Goal: Transaction & Acquisition: Register for event/course

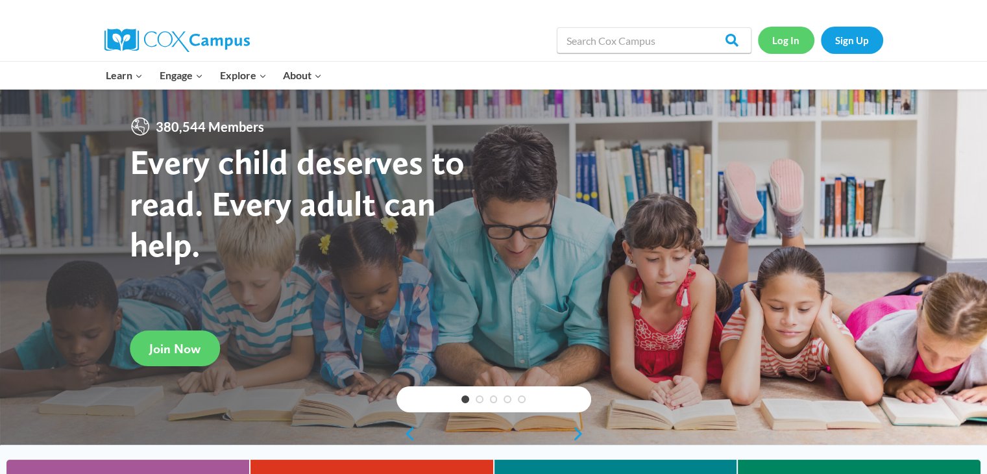
click at [784, 42] on link "Log In" at bounding box center [786, 40] width 56 height 27
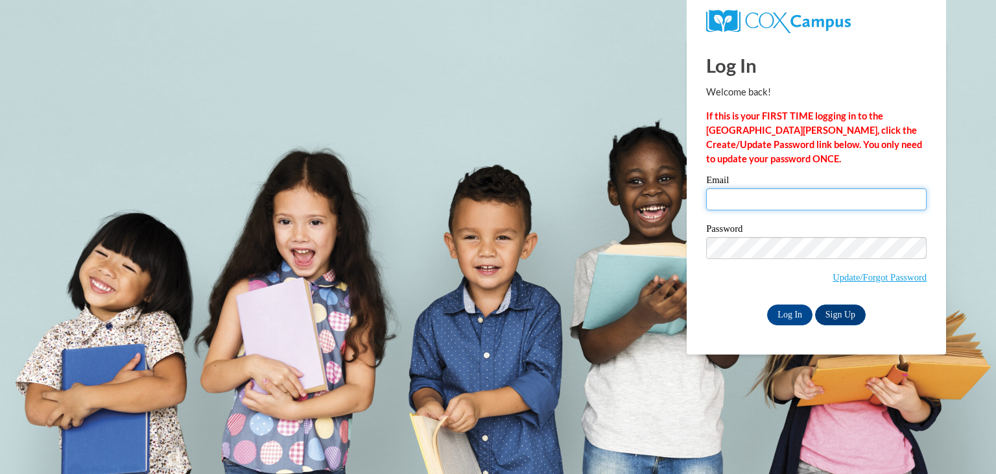
click at [765, 202] on input "Email" at bounding box center [816, 199] width 221 height 22
type input "christine.ryan@thecentersohio.org"
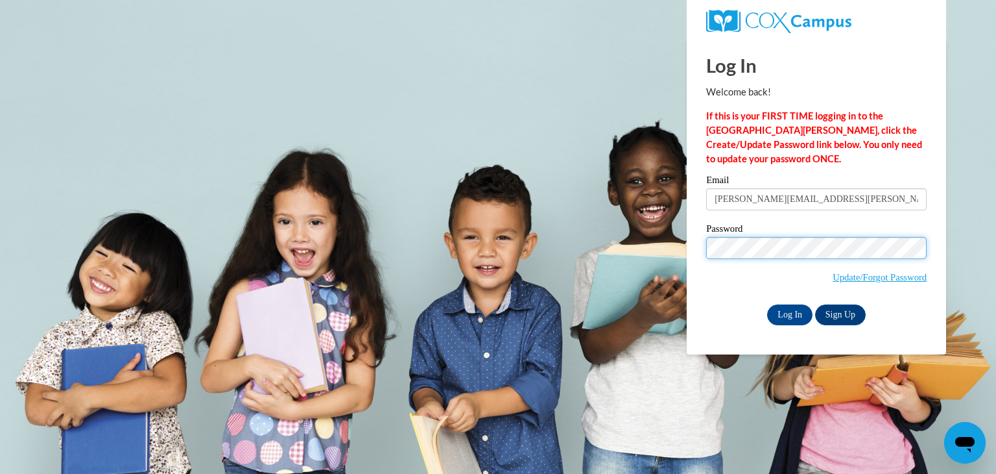
click at [767, 304] on input "Log In" at bounding box center [789, 314] width 45 height 21
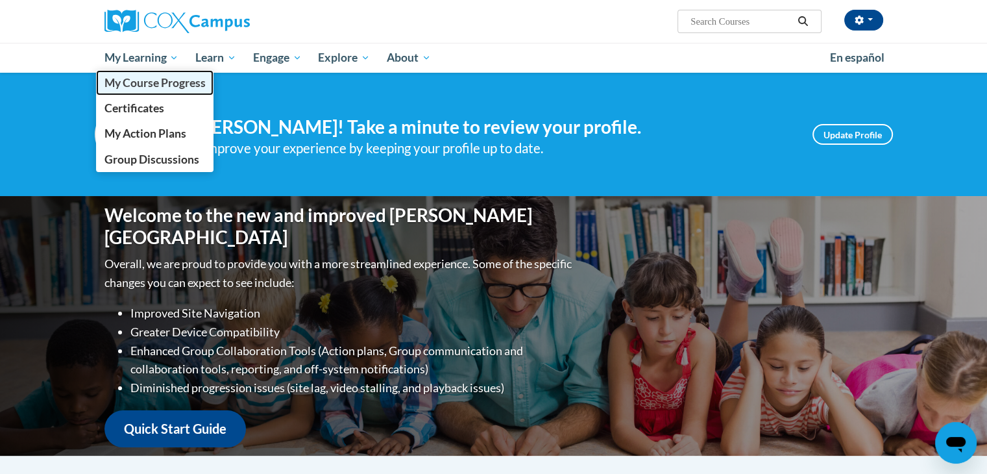
click at [152, 86] on span "My Course Progress" at bounding box center [154, 83] width 101 height 14
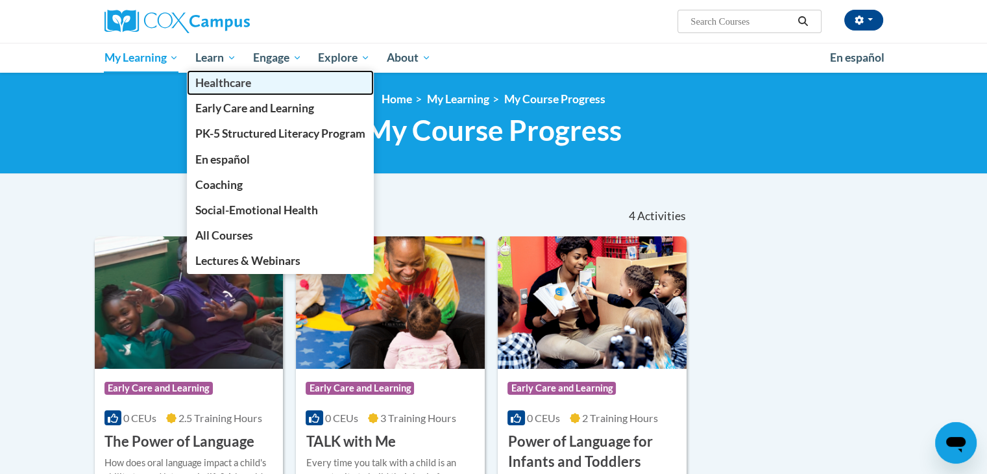
click at [230, 71] on link "Healthcare" at bounding box center [280, 82] width 187 height 25
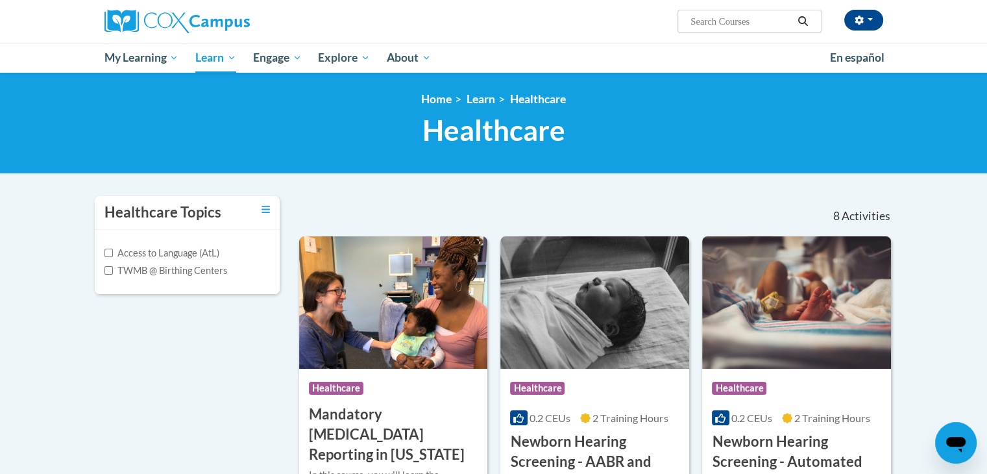
click at [764, 21] on input "Search..." at bounding box center [741, 22] width 104 height 16
type input "story time"
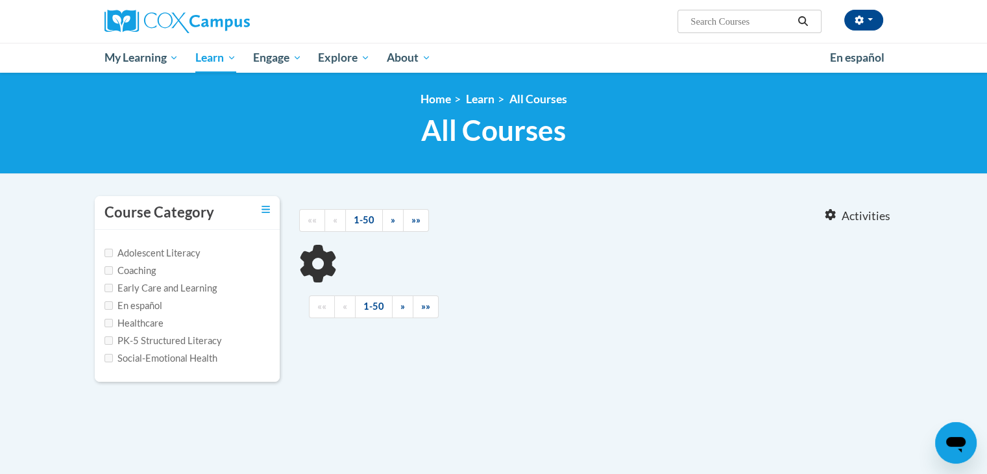
type input "story time"
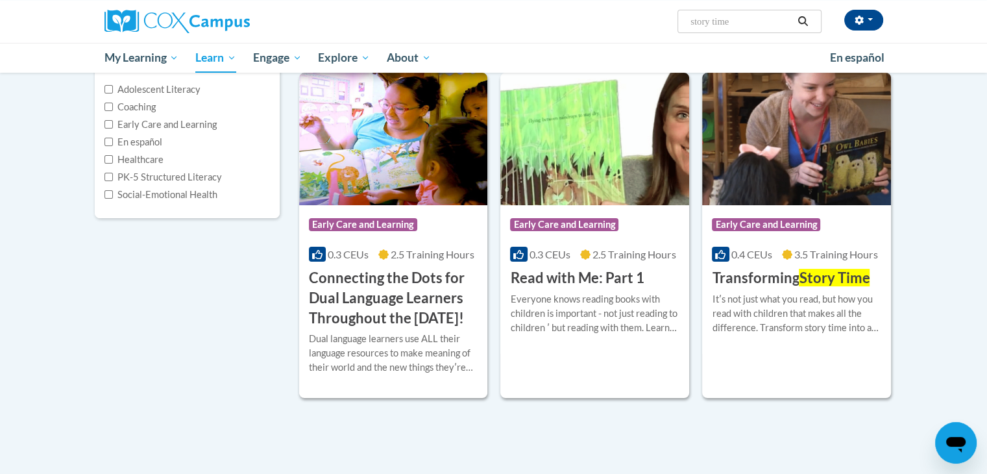
scroll to position [167, 0]
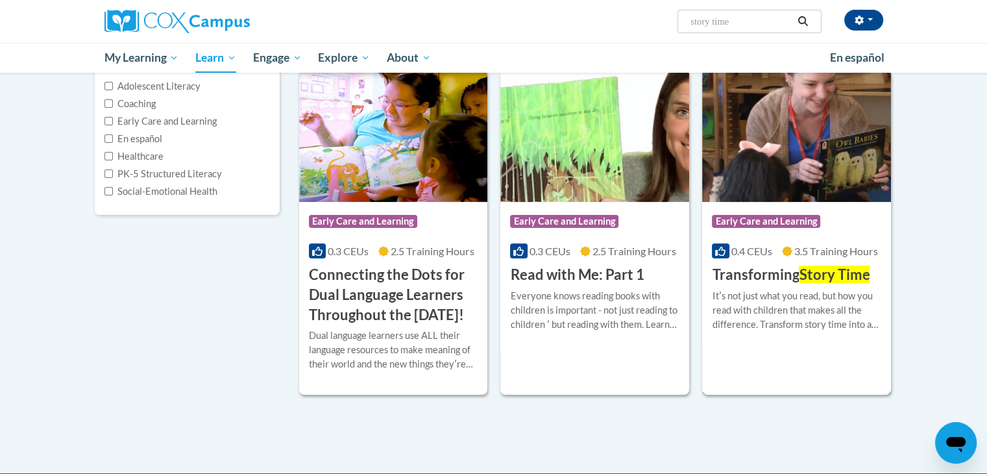
click at [843, 343] on div "More Info Enroll Itʹs not just what you read, but how you read with children th…" at bounding box center [796, 318] width 189 height 66
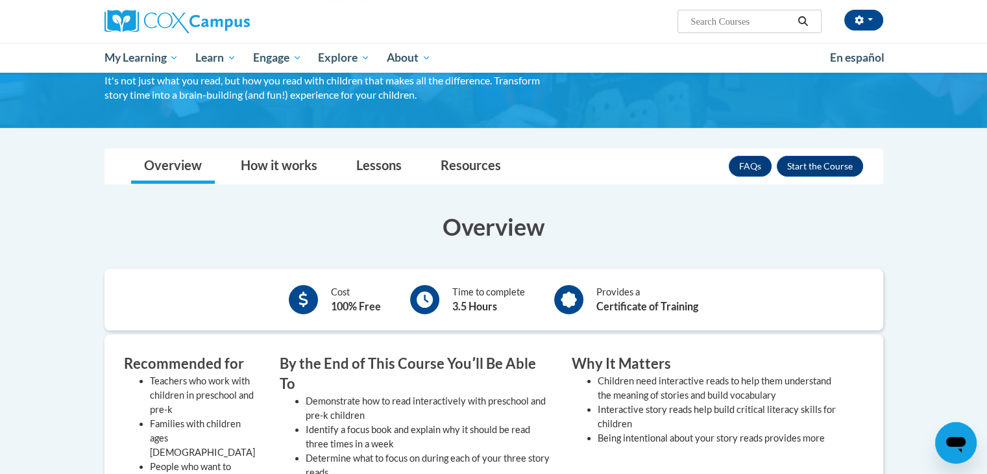
scroll to position [101, 0]
click at [826, 164] on button "Enroll" at bounding box center [819, 166] width 86 height 21
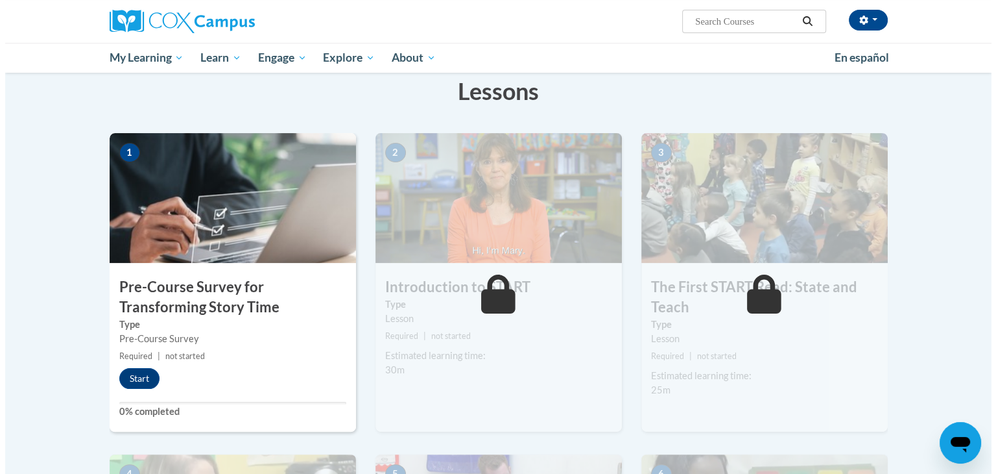
scroll to position [208, 0]
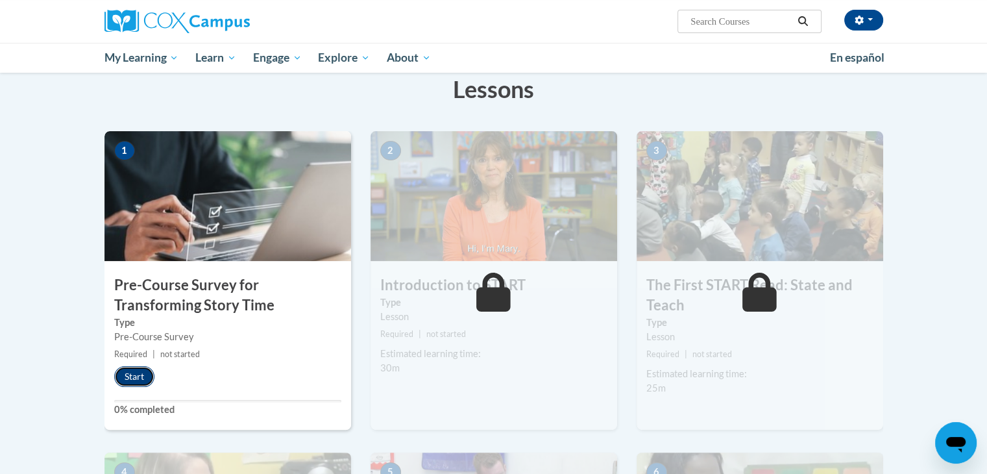
click at [135, 372] on button "Start" at bounding box center [134, 376] width 40 height 21
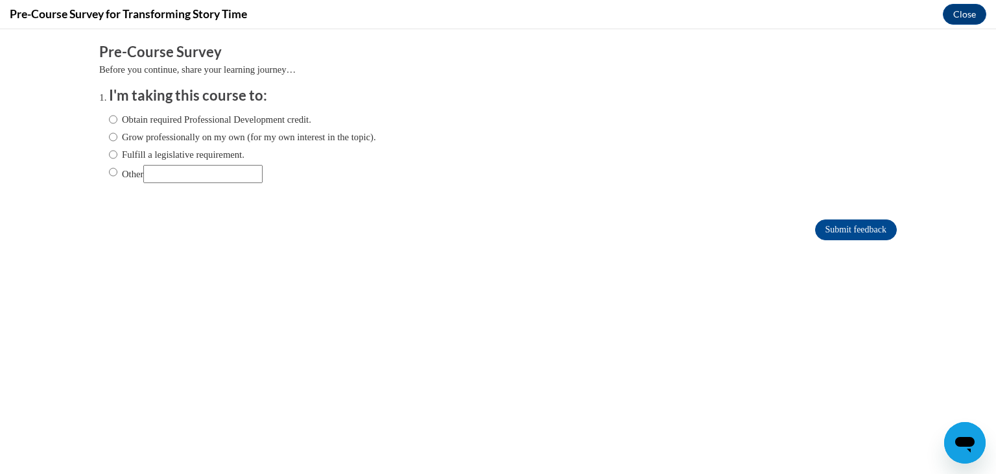
scroll to position [0, 0]
click at [109, 121] on input "Obtain required Professional Development credit." at bounding box center [113, 119] width 8 height 14
radio input "true"
click at [819, 230] on input "Submit feedback" at bounding box center [856, 229] width 82 height 21
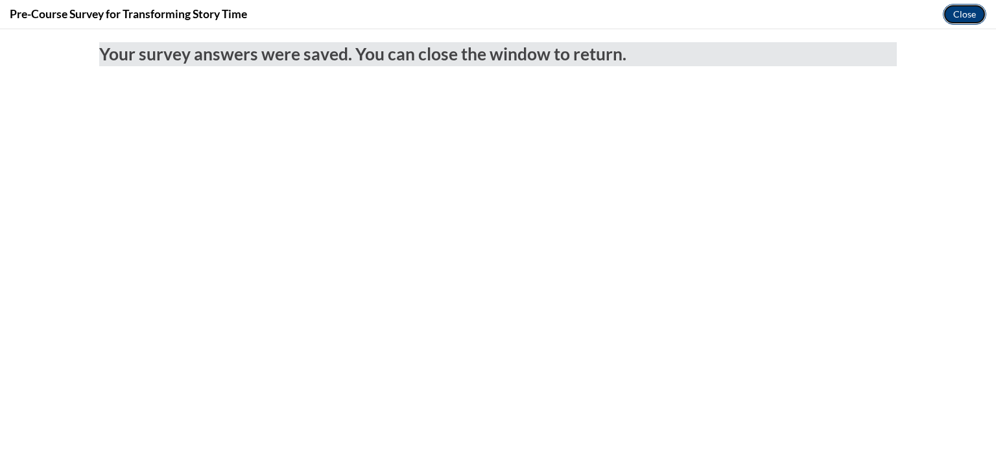
click at [970, 15] on button "Close" at bounding box center [964, 14] width 43 height 21
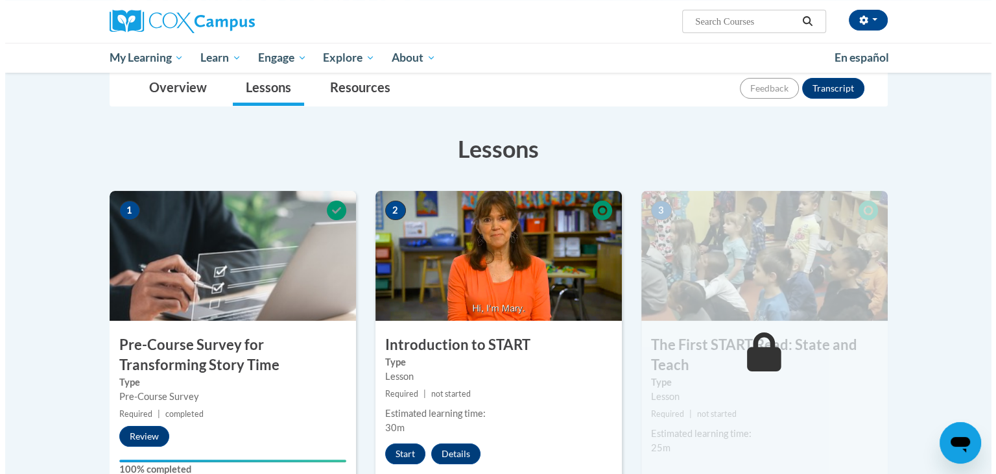
scroll to position [149, 0]
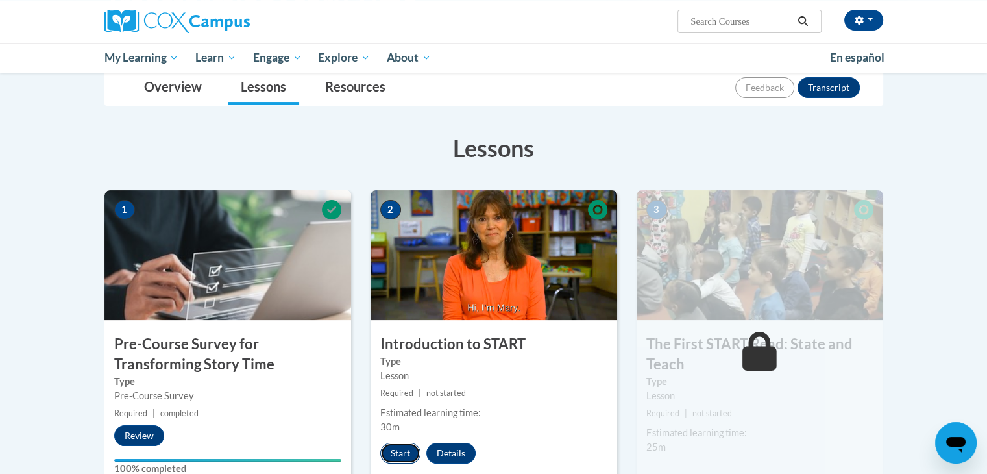
click at [409, 455] on button "Start" at bounding box center [400, 452] width 40 height 21
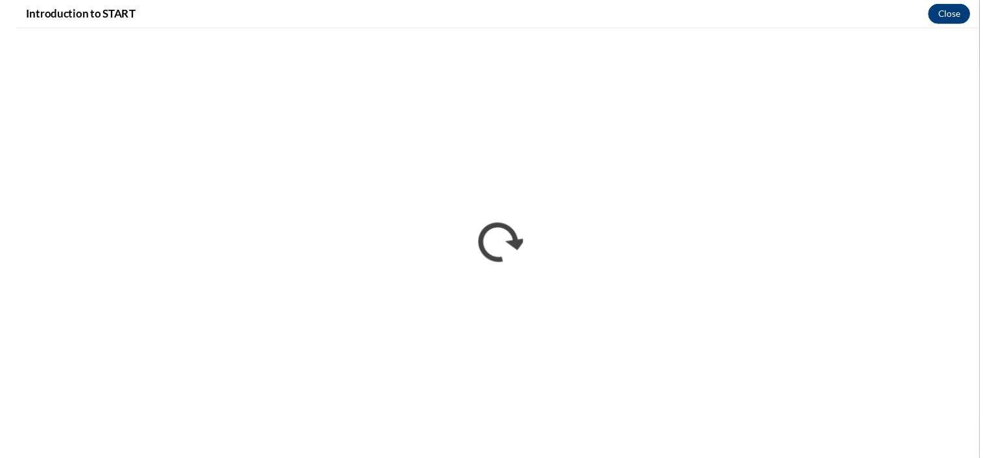
scroll to position [0, 0]
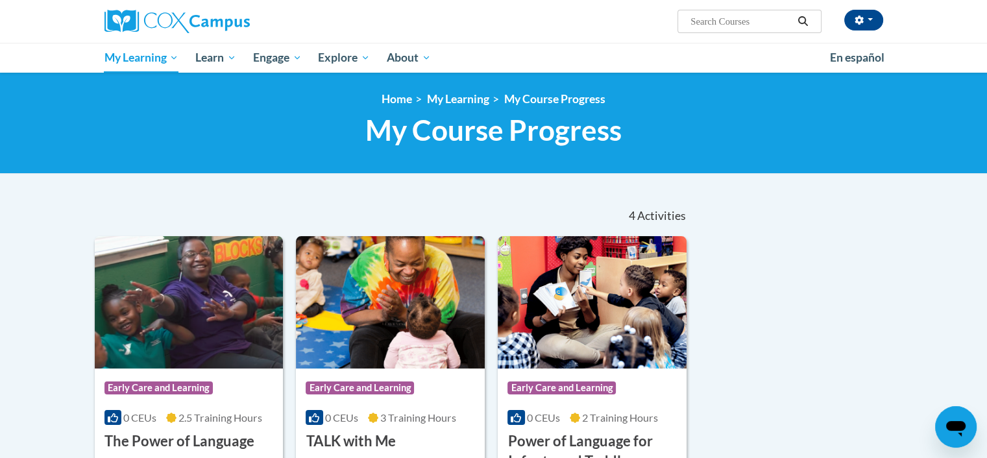
click at [734, 24] on input "Search..." at bounding box center [741, 22] width 104 height 16
type input "meaningful conversations"
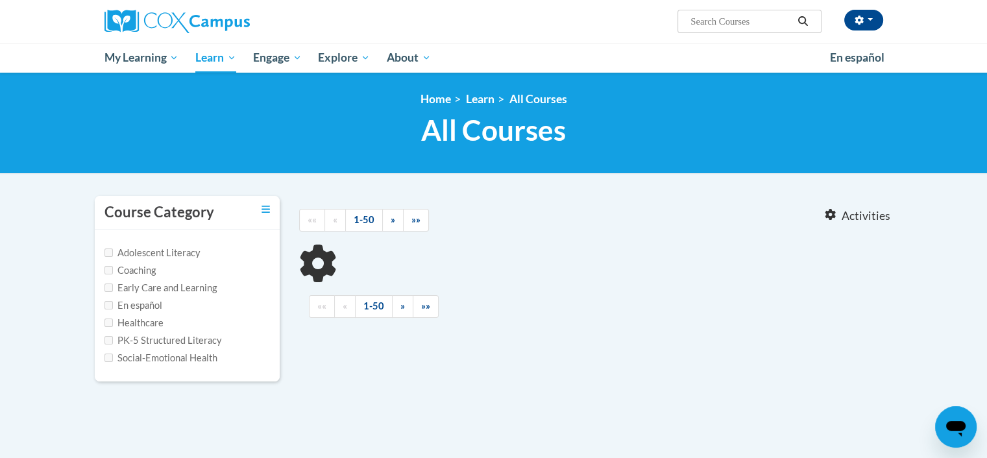
type input "meaningful conversations"
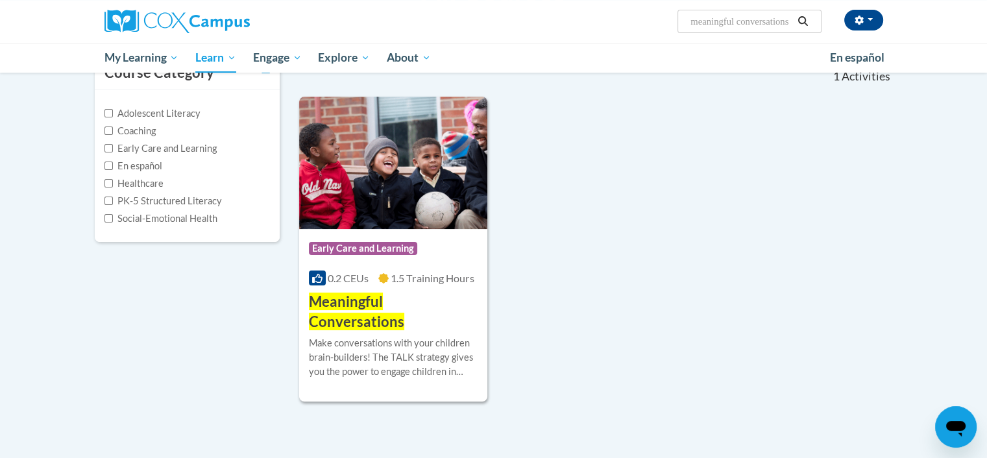
scroll to position [142, 0]
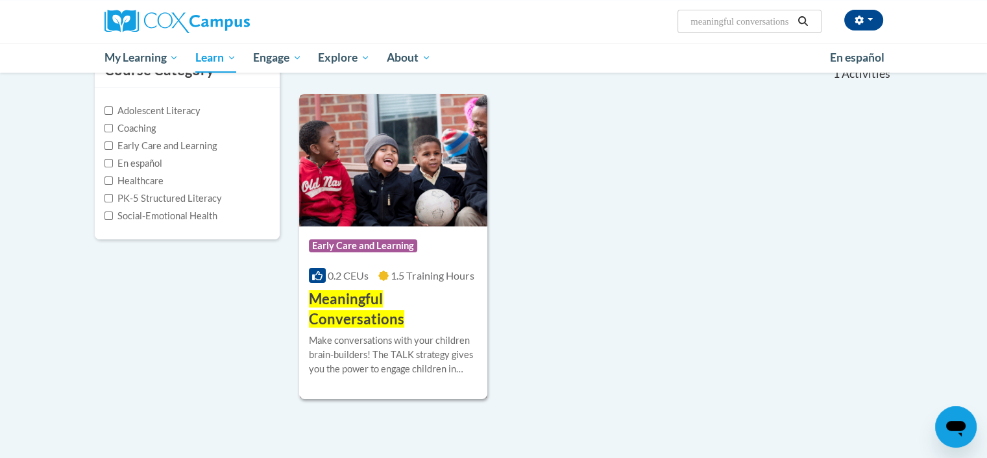
click at [444, 341] on div "Make conversations with your children brain-builders! The TALK strategy gives y…" at bounding box center [393, 354] width 169 height 43
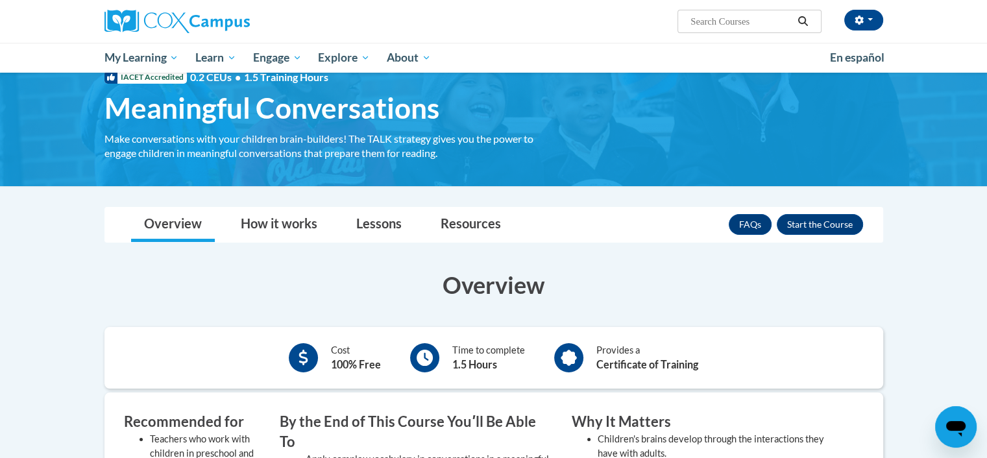
scroll to position [49, 0]
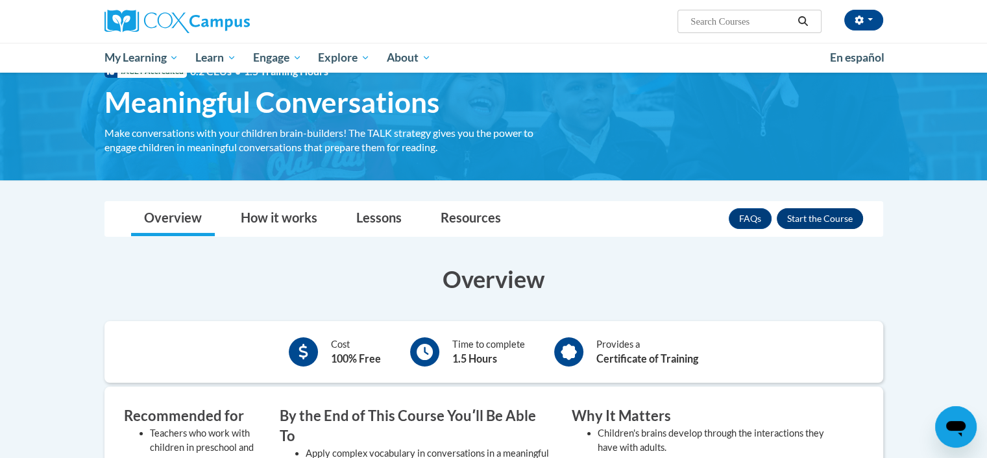
click at [824, 224] on button "Enroll" at bounding box center [819, 218] width 86 height 21
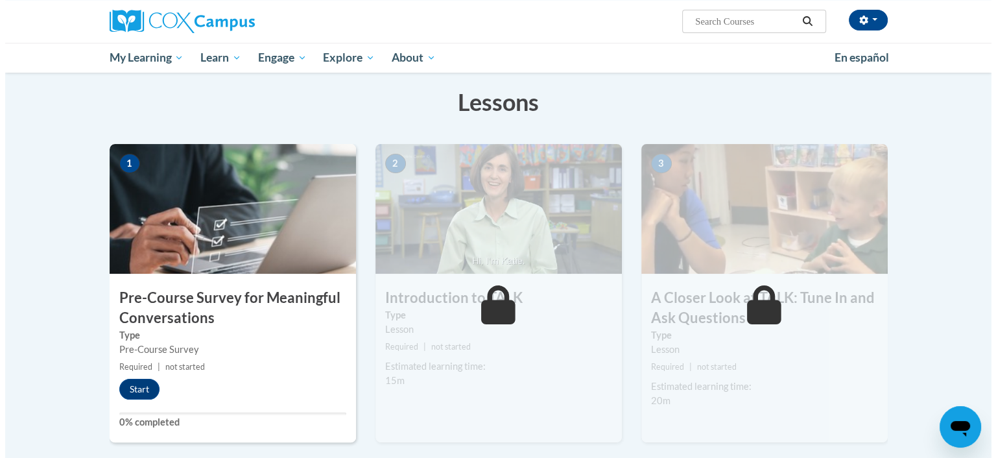
scroll to position [212, 0]
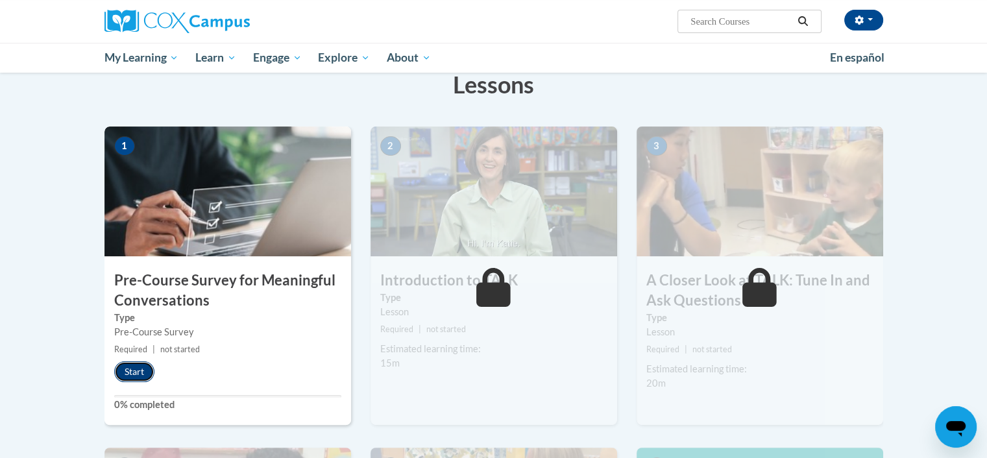
click at [126, 374] on button "Start" at bounding box center [134, 371] width 40 height 21
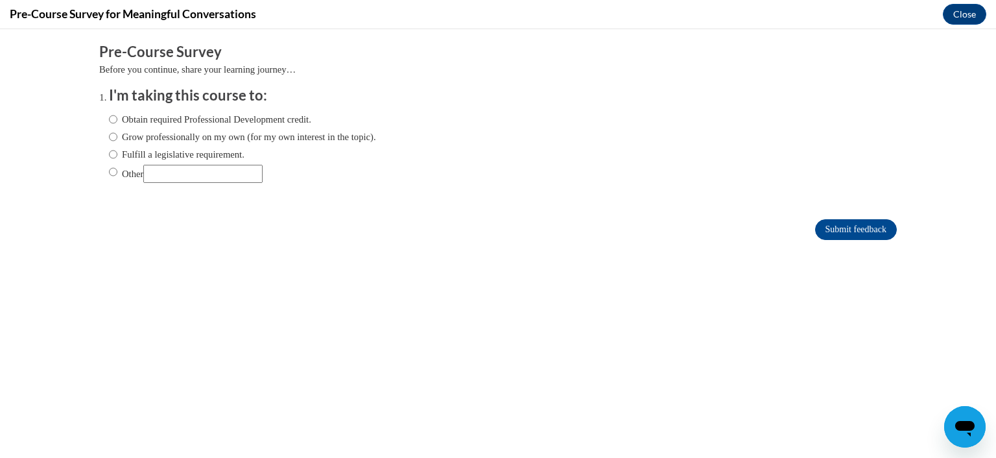
scroll to position [0, 0]
click at [109, 119] on input "Obtain required Professional Development credit." at bounding box center [113, 119] width 8 height 14
radio input "true"
click at [815, 232] on input "Submit feedback" at bounding box center [856, 229] width 82 height 21
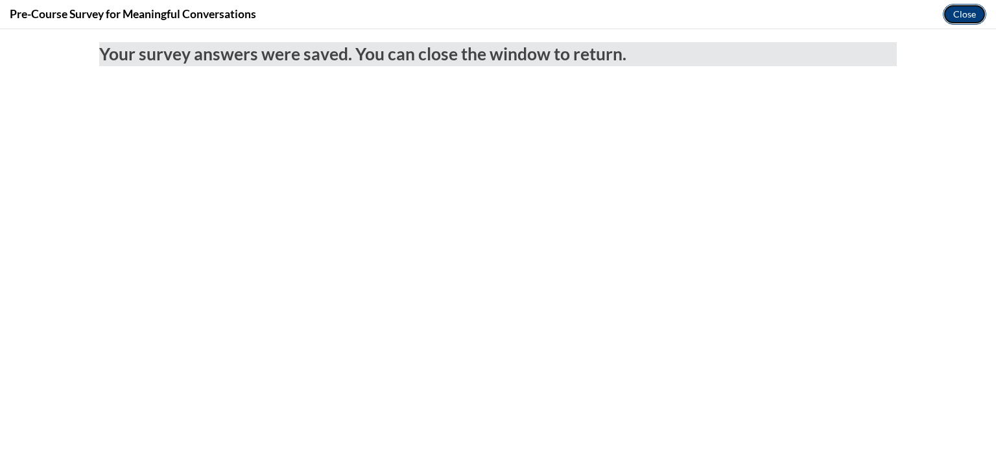
click at [970, 14] on button "Close" at bounding box center [964, 14] width 43 height 21
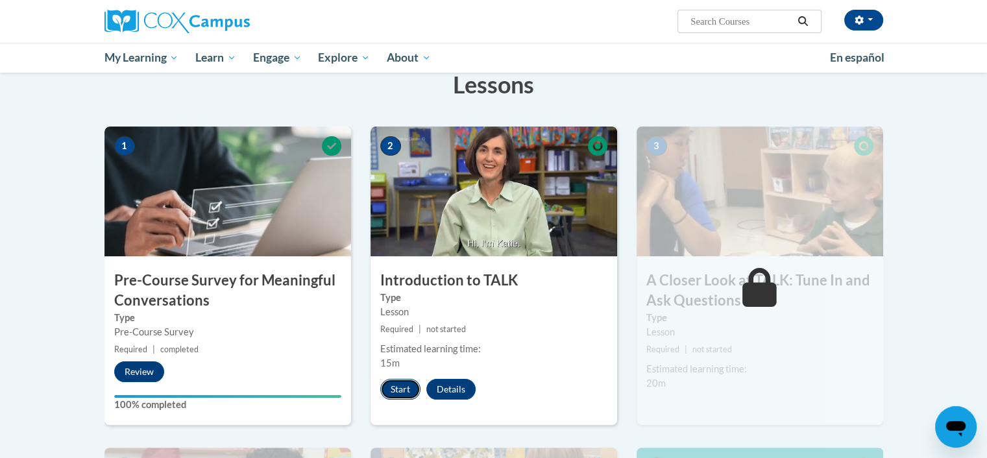
click at [394, 391] on button "Start" at bounding box center [400, 389] width 40 height 21
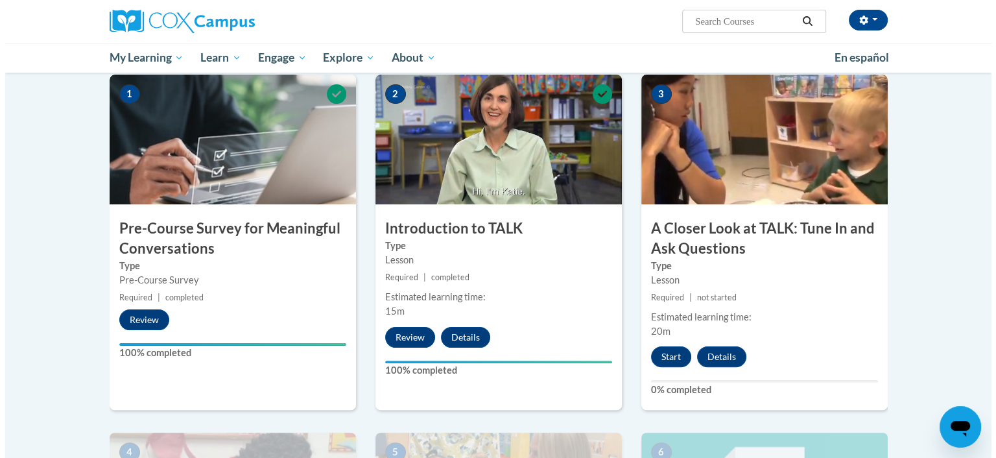
scroll to position [311, 0]
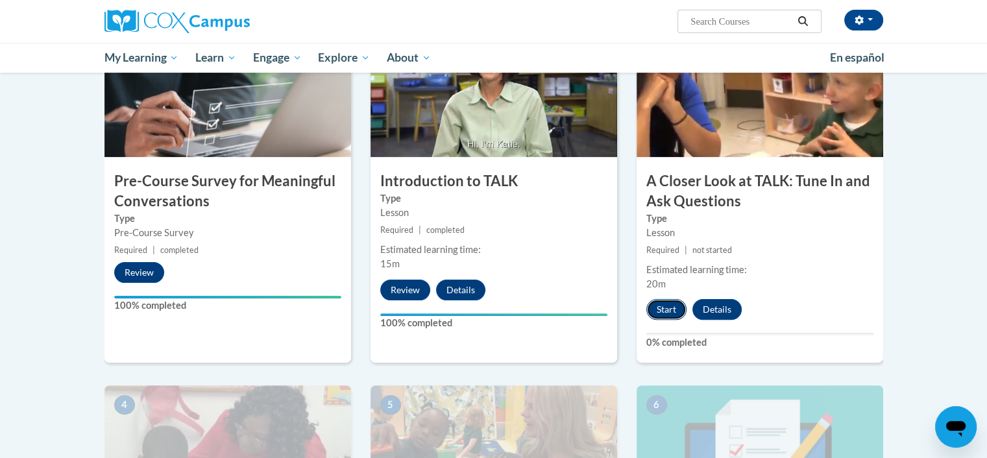
click at [659, 313] on button "Start" at bounding box center [666, 309] width 40 height 21
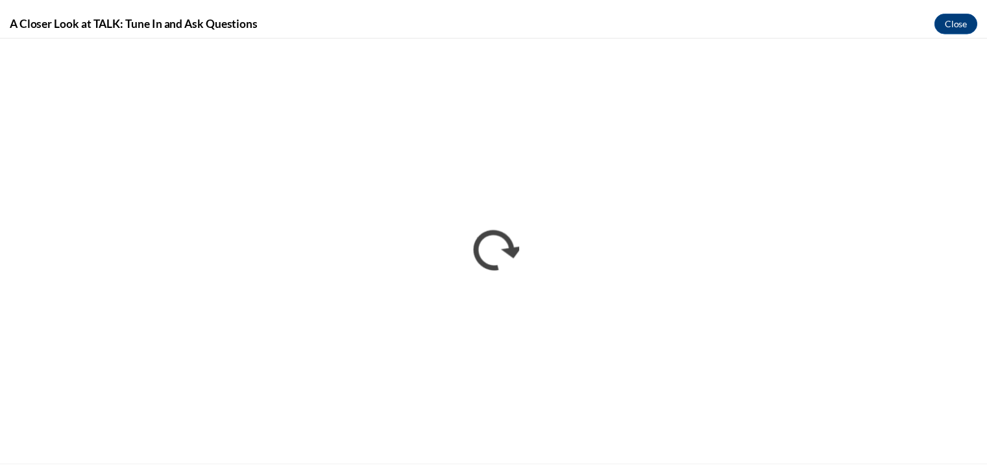
scroll to position [0, 0]
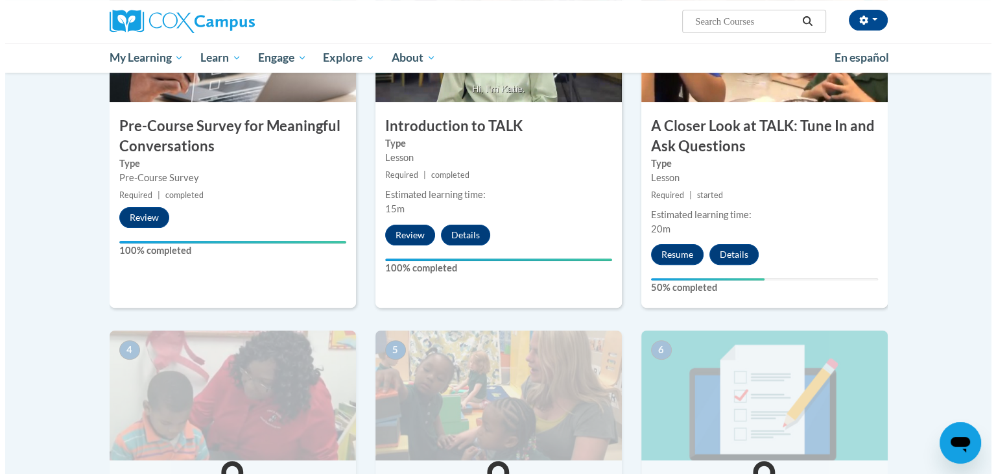
scroll to position [339, 0]
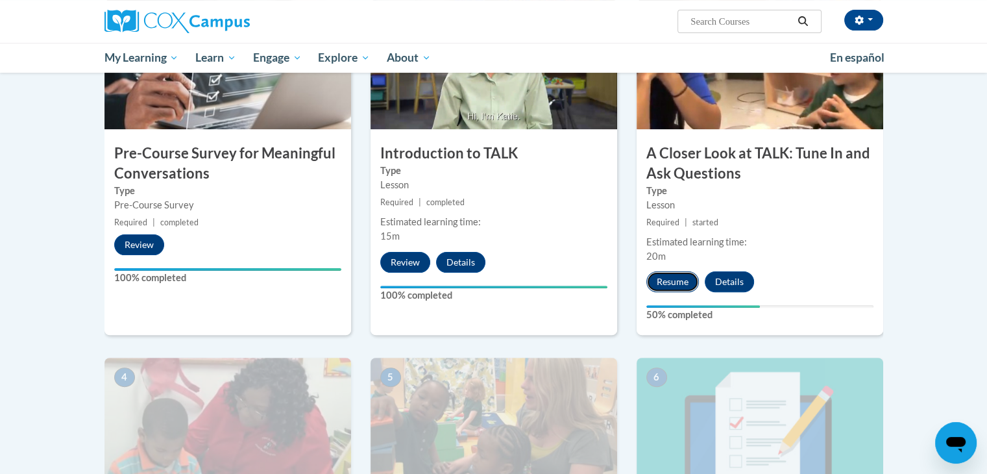
click at [664, 281] on button "Resume" at bounding box center [672, 281] width 53 height 21
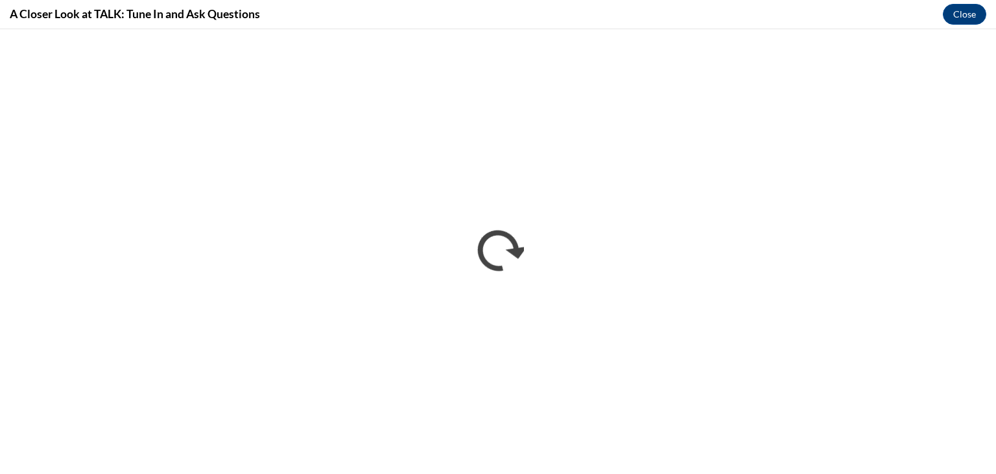
scroll to position [0, 0]
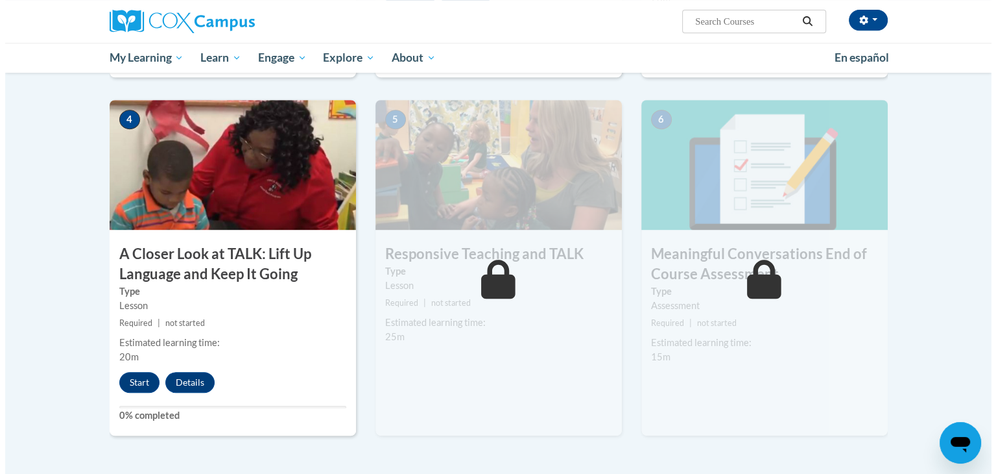
scroll to position [595, 0]
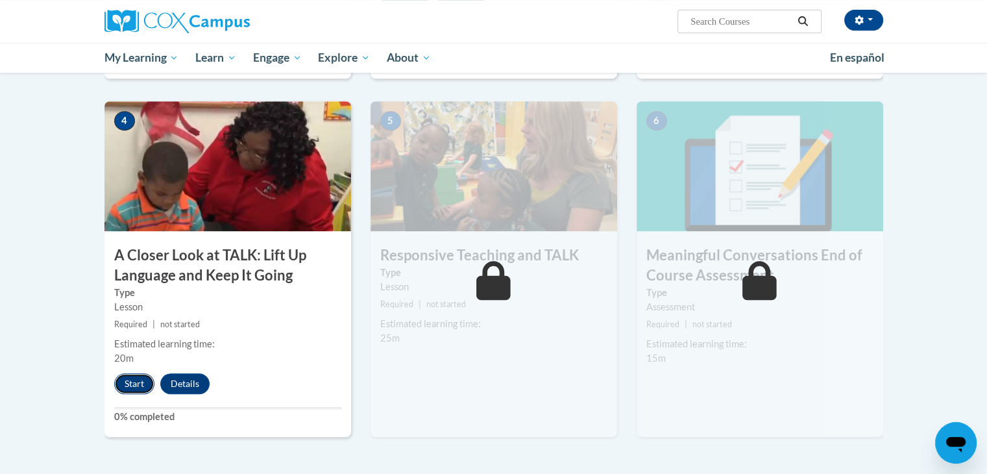
click at [130, 379] on button "Start" at bounding box center [134, 383] width 40 height 21
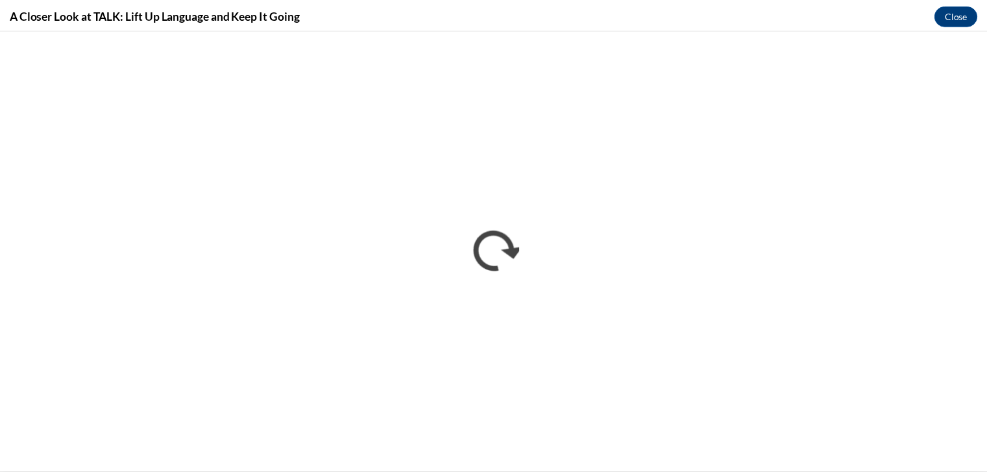
scroll to position [0, 0]
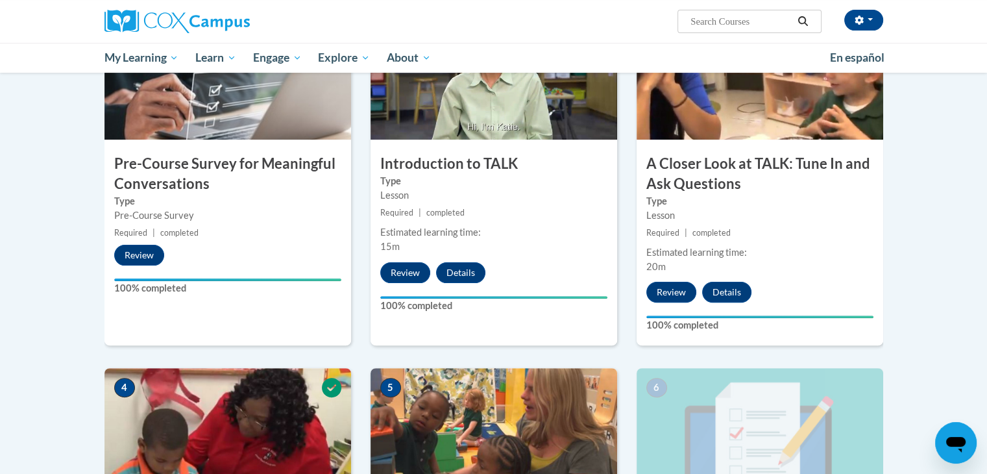
scroll to position [639, 0]
